Goal: Entertainment & Leisure: Consume media (video, audio)

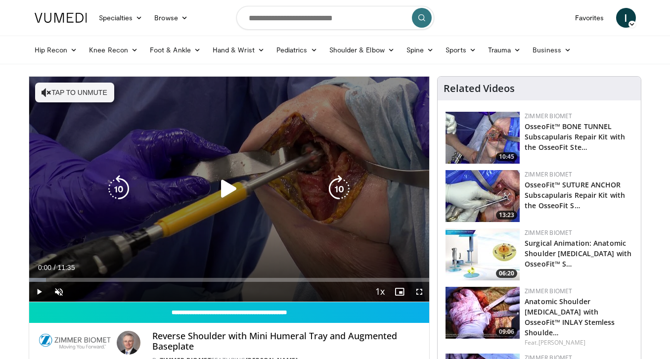
click at [226, 191] on icon "Video Player" at bounding box center [229, 189] width 28 height 28
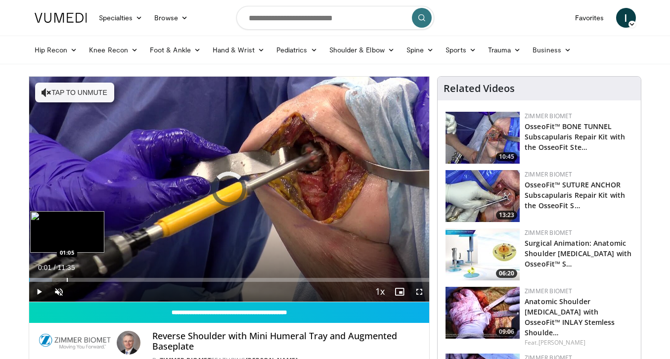
click at [66, 275] on div "Loaded : 5.70% 00:01 01:05" at bounding box center [229, 276] width 400 height 9
click at [50, 279] on div "Progress Bar" at bounding box center [50, 280] width 1 height 4
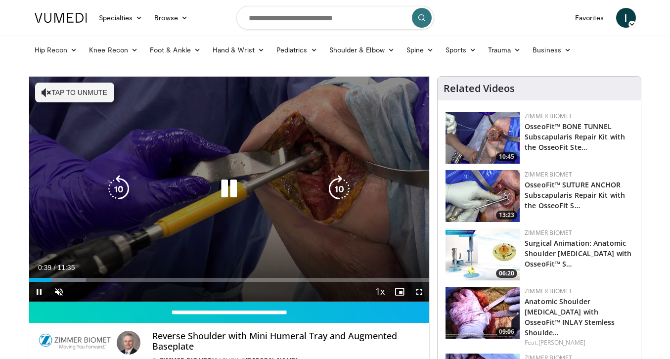
click at [227, 188] on icon "Video Player" at bounding box center [229, 189] width 28 height 28
click at [230, 191] on icon "Video Player" at bounding box center [229, 189] width 28 height 28
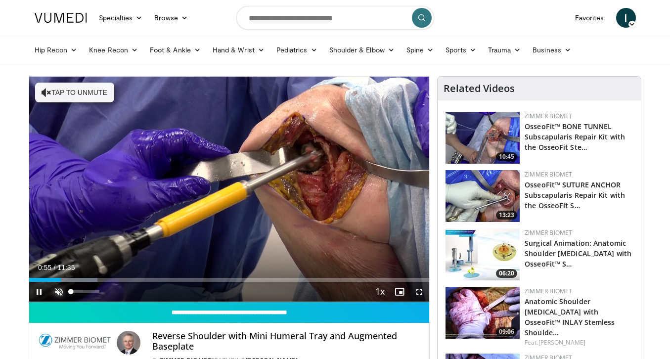
click at [58, 289] on span "Video Player" at bounding box center [59, 292] width 20 height 20
click at [422, 295] on span "Video Player" at bounding box center [419, 292] width 20 height 20
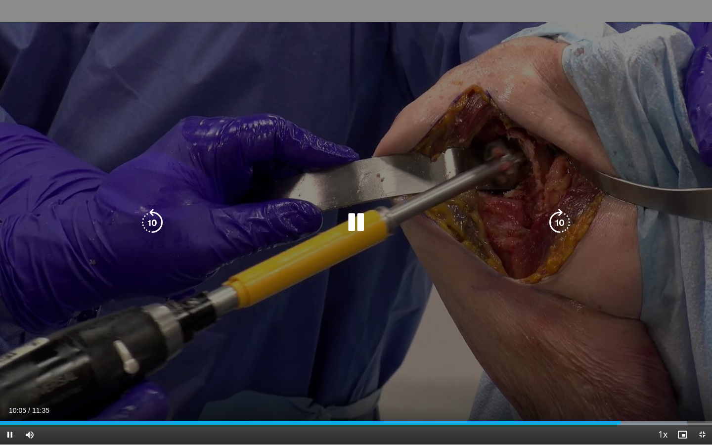
click at [360, 217] on icon "Video Player" at bounding box center [356, 223] width 28 height 28
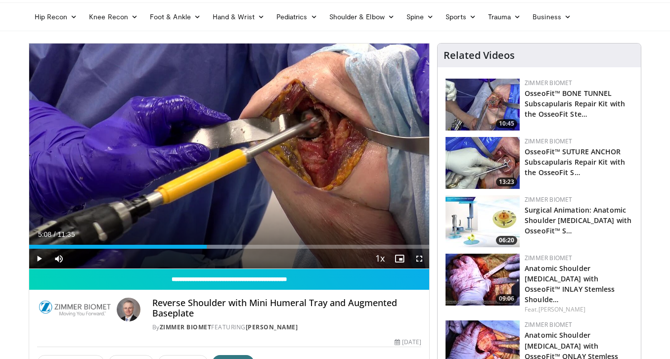
scroll to position [33, 0]
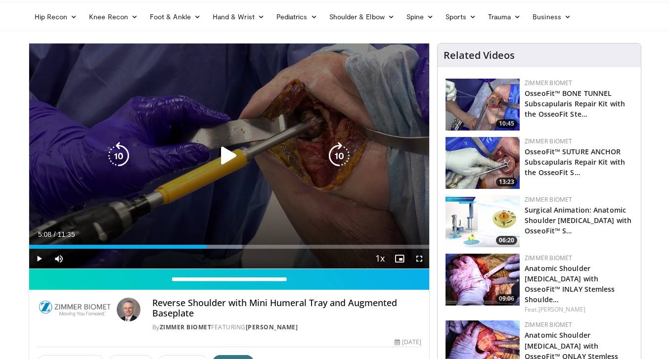
click at [220, 154] on icon "Video Player" at bounding box center [229, 156] width 28 height 28
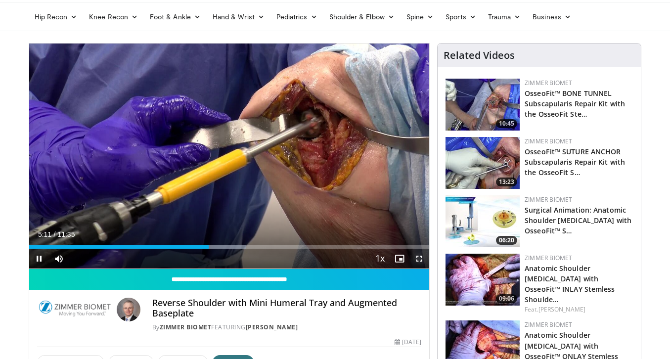
click at [421, 259] on span "Video Player" at bounding box center [419, 259] width 20 height 20
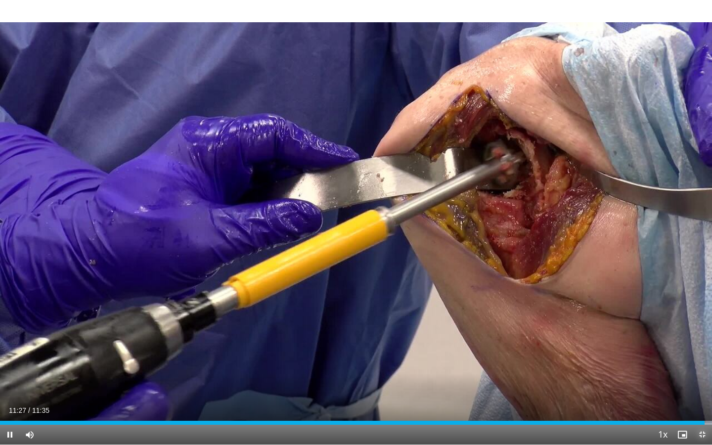
click at [669, 358] on span "Video Player" at bounding box center [702, 435] width 20 height 20
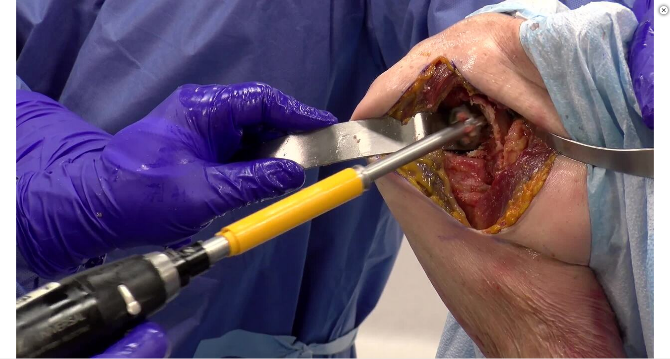
scroll to position [123, 0]
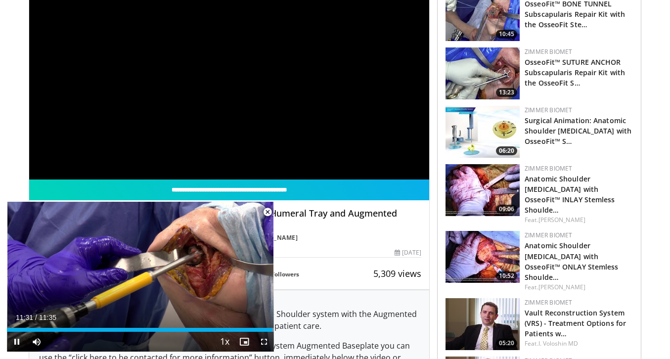
click at [267, 211] on span "Video Player" at bounding box center [268, 212] width 20 height 20
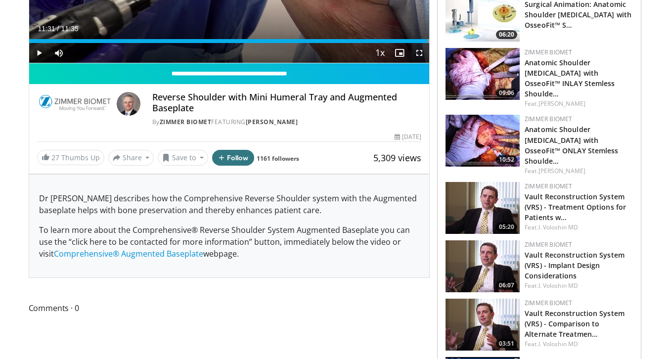
scroll to position [240, 0]
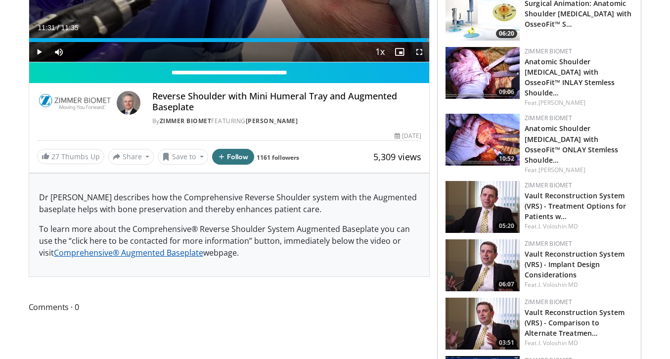
click at [168, 251] on span "Comprehensive® Augmented Baseplate" at bounding box center [128, 252] width 149 height 11
